Goal: Information Seeking & Learning: Learn about a topic

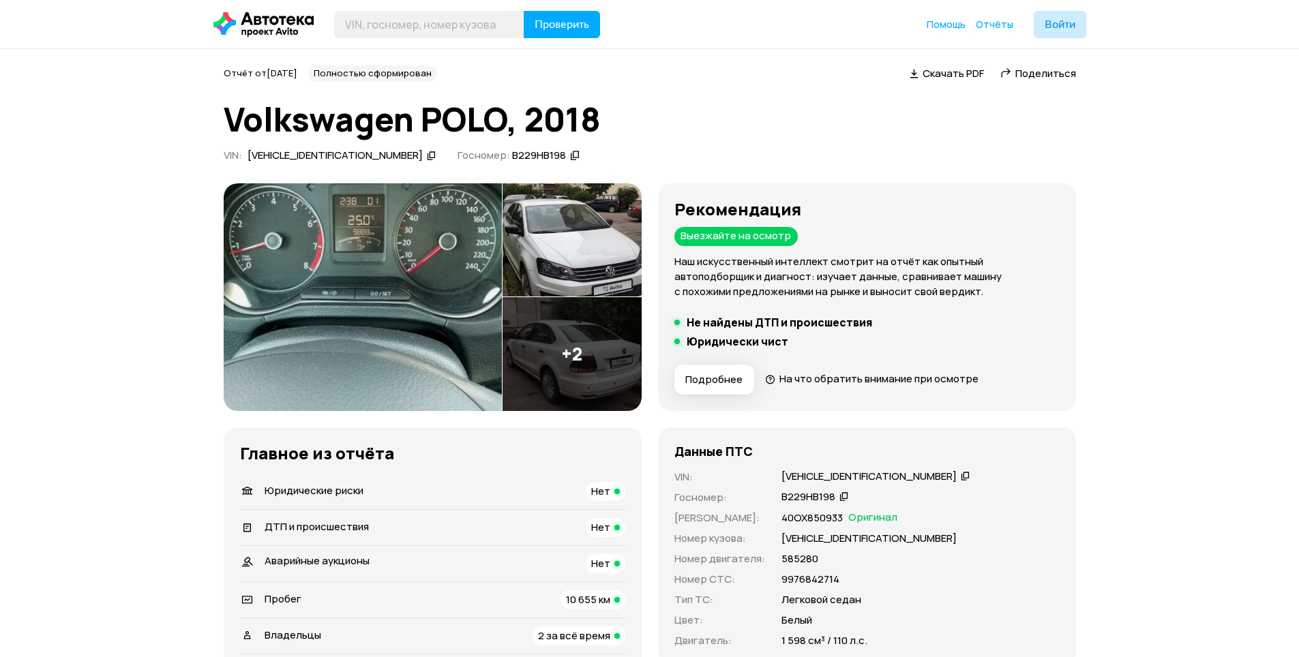
click at [367, 323] on img at bounding box center [363, 297] width 278 height 228
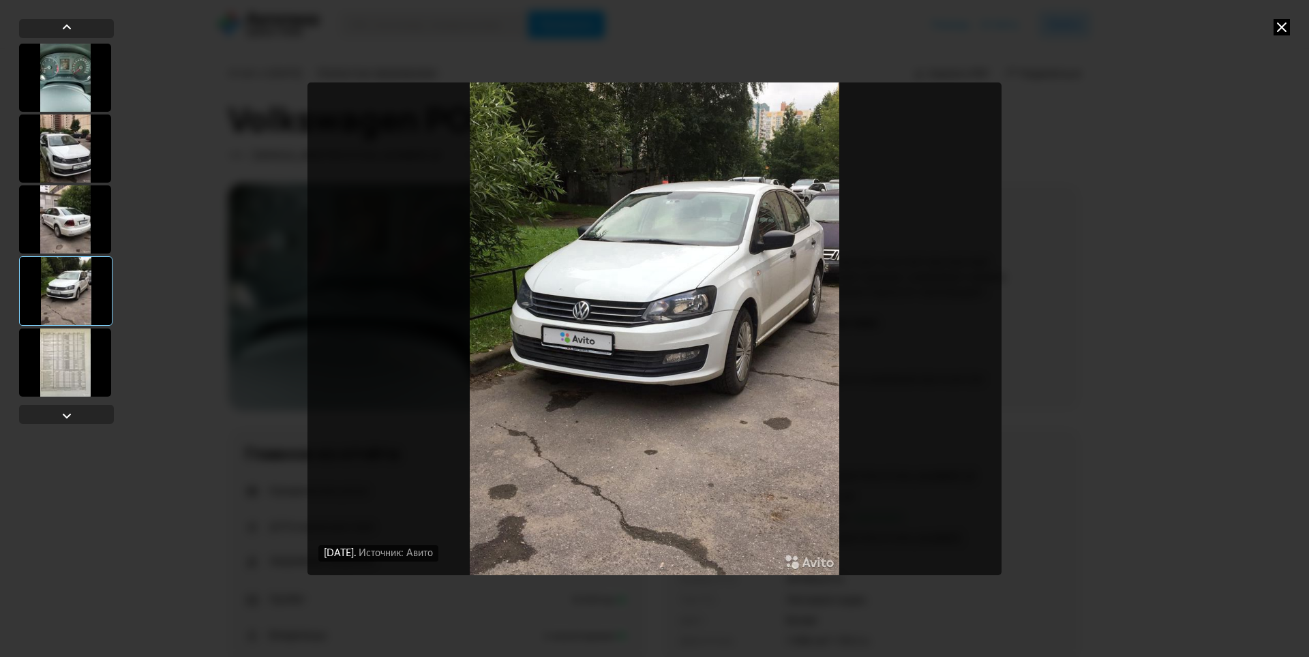
click at [1235, 179] on div "[DATE] Источник: Авито [DATE] Источник: Авито [DATE] Источник: Авито [DATE] Ист…" at bounding box center [654, 328] width 1309 height 657
click at [1280, 8] on div "[DATE] Источник: Авито [DATE] Источник: Авито [DATE] Источник: Авито [DATE] Ист…" at bounding box center [654, 328] width 1309 height 657
click at [1282, 18] on div "[DATE] Источник: Авито [DATE] Источник: Авито [DATE] Источник: Авито [DATE] Ист…" at bounding box center [654, 328] width 1309 height 657
click at [1286, 25] on icon at bounding box center [1281, 27] width 16 height 16
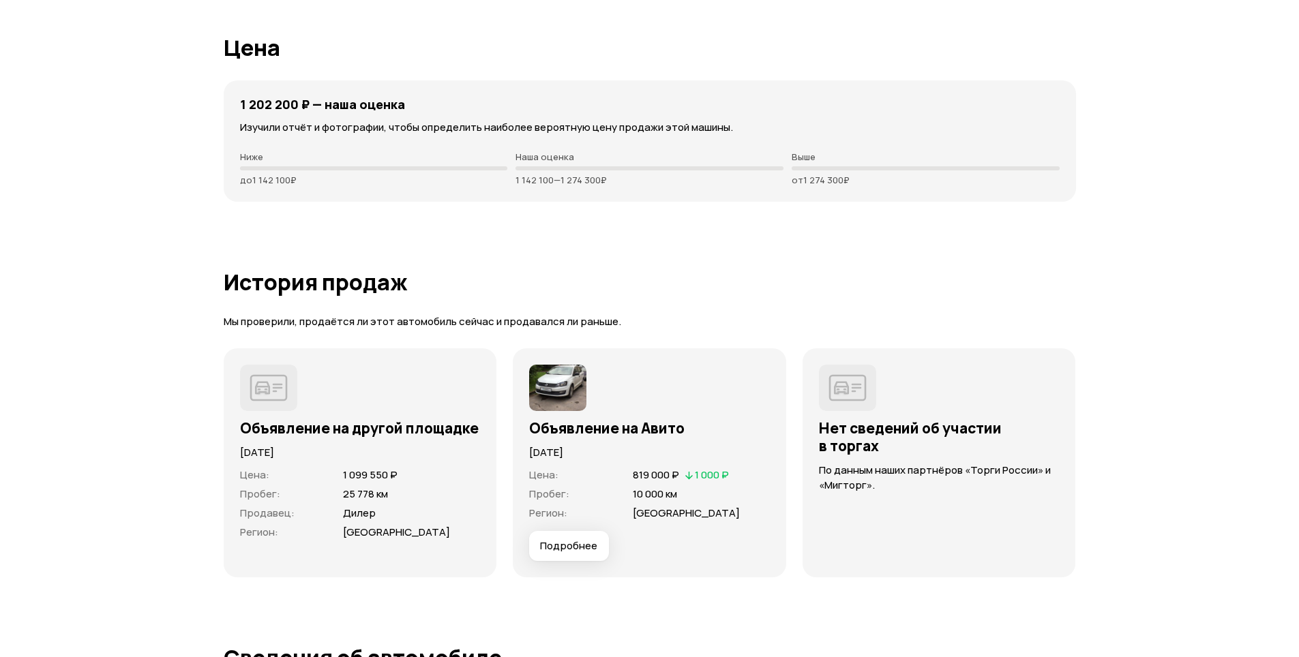
scroll to position [3340, 0]
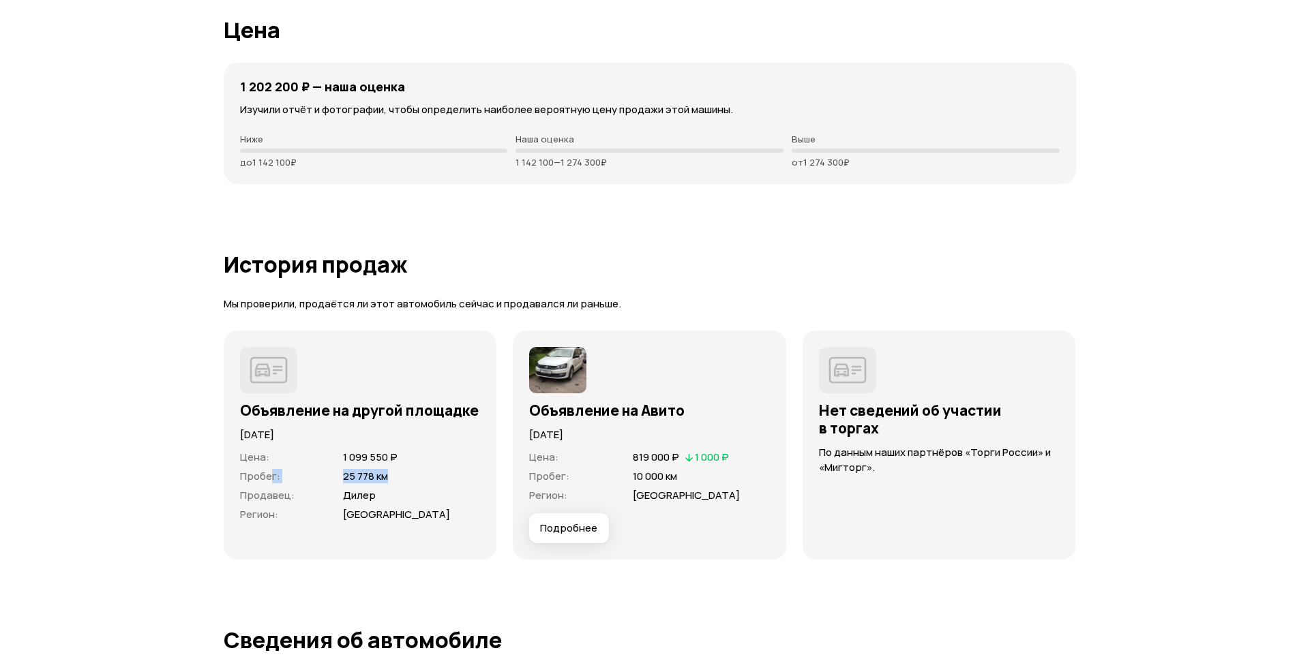
drag, startPoint x: 407, startPoint y: 470, endPoint x: 273, endPoint y: 470, distance: 133.6
click at [273, 470] on div "Пробег : 25 778 км" at bounding box center [360, 477] width 241 height 14
click at [273, 470] on span "Пробег :" at bounding box center [260, 476] width 40 height 14
click at [349, 426] on div "[DATE]" at bounding box center [360, 430] width 241 height 23
click at [353, 414] on h3 "Объявление на другой площадке" at bounding box center [360, 411] width 241 height 18
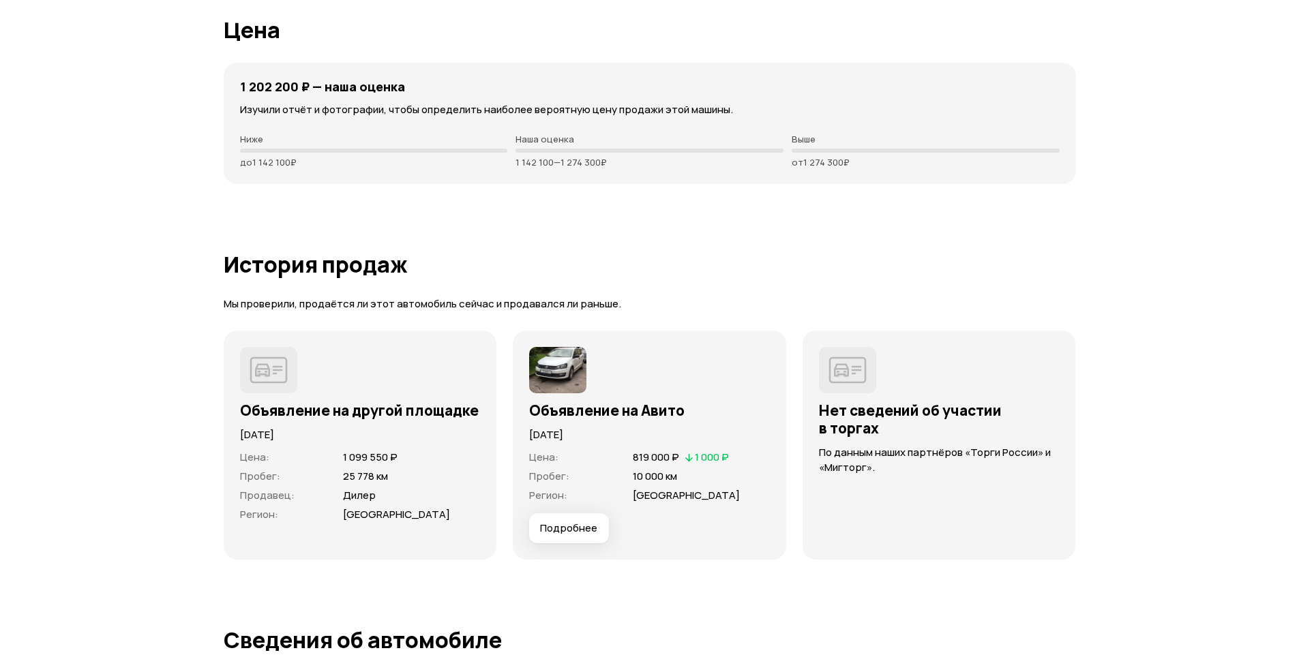
click at [279, 391] on img at bounding box center [268, 370] width 57 height 46
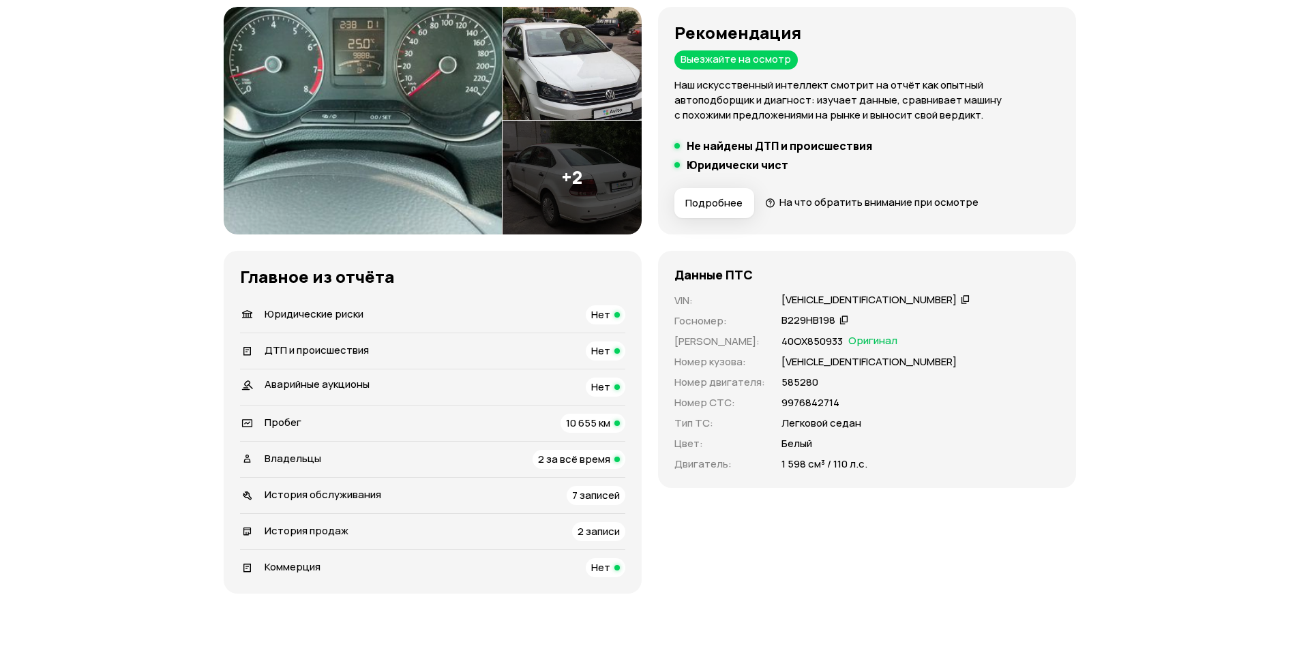
scroll to position [0, 0]
